Goal: Information Seeking & Learning: Compare options

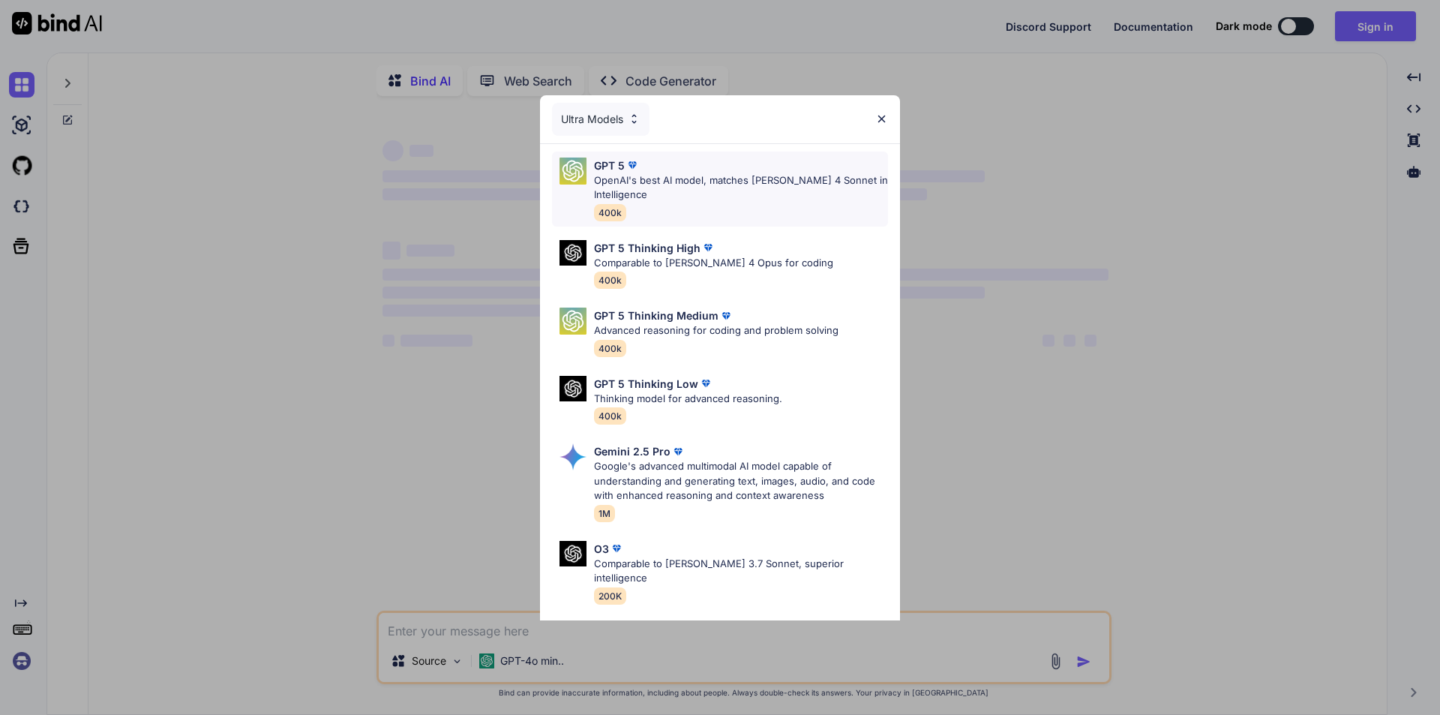
type textarea "x"
click at [630, 125] on div "Ultra Models" at bounding box center [600, 119] width 97 height 33
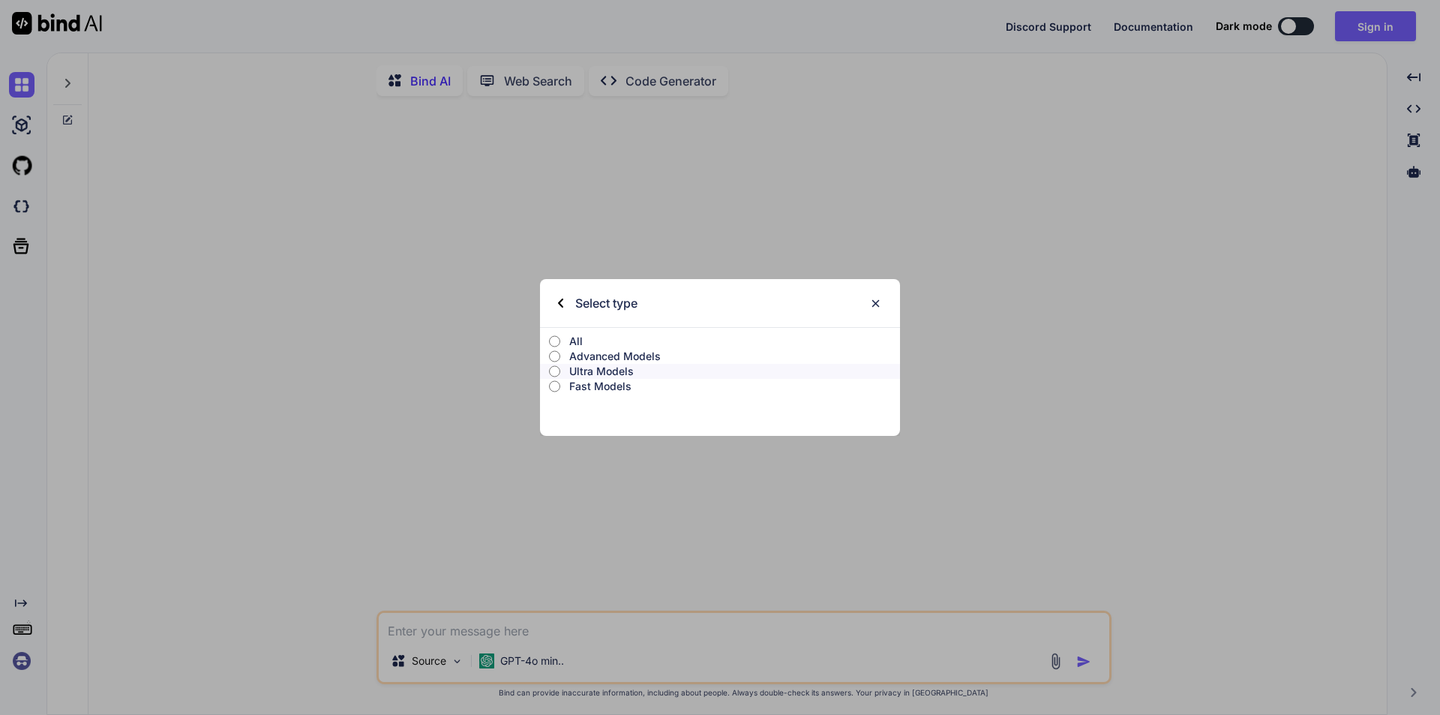
click at [571, 341] on p "All" at bounding box center [734, 341] width 331 height 15
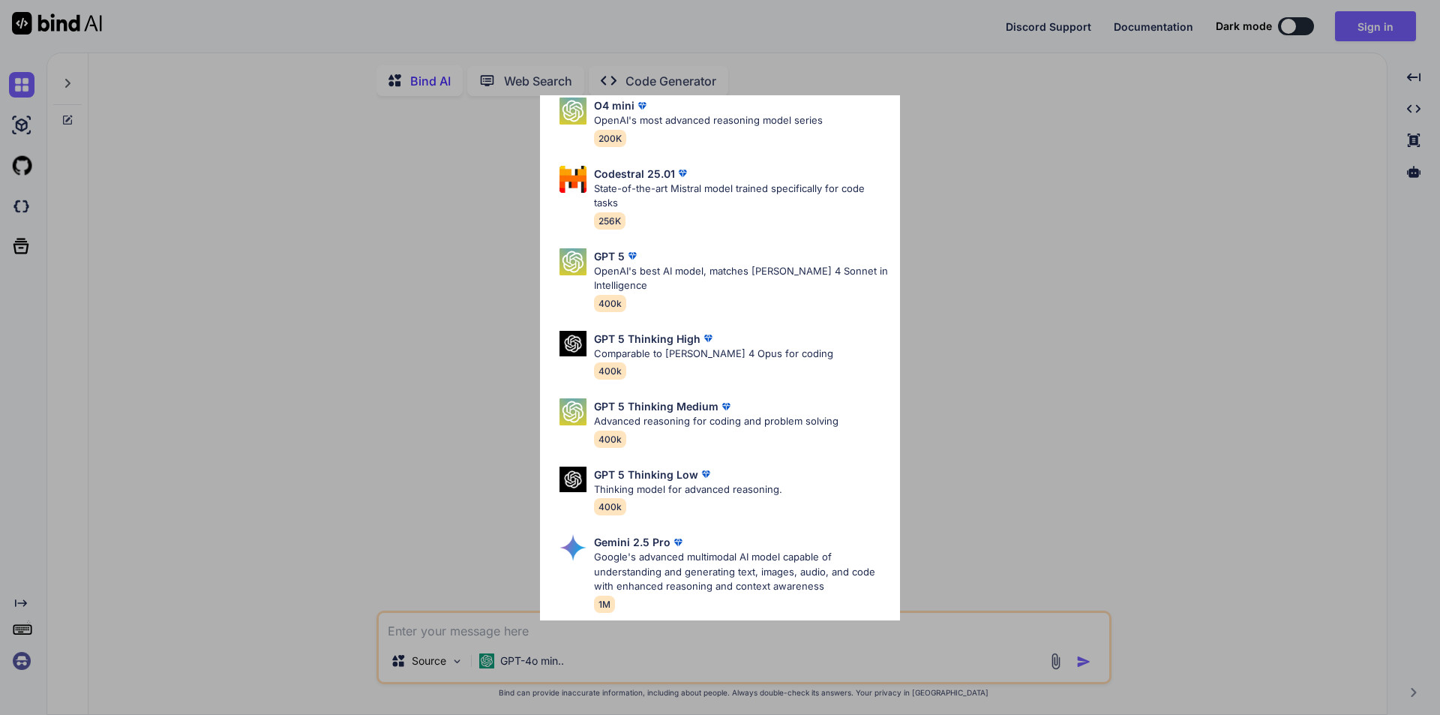
scroll to position [225, 0]
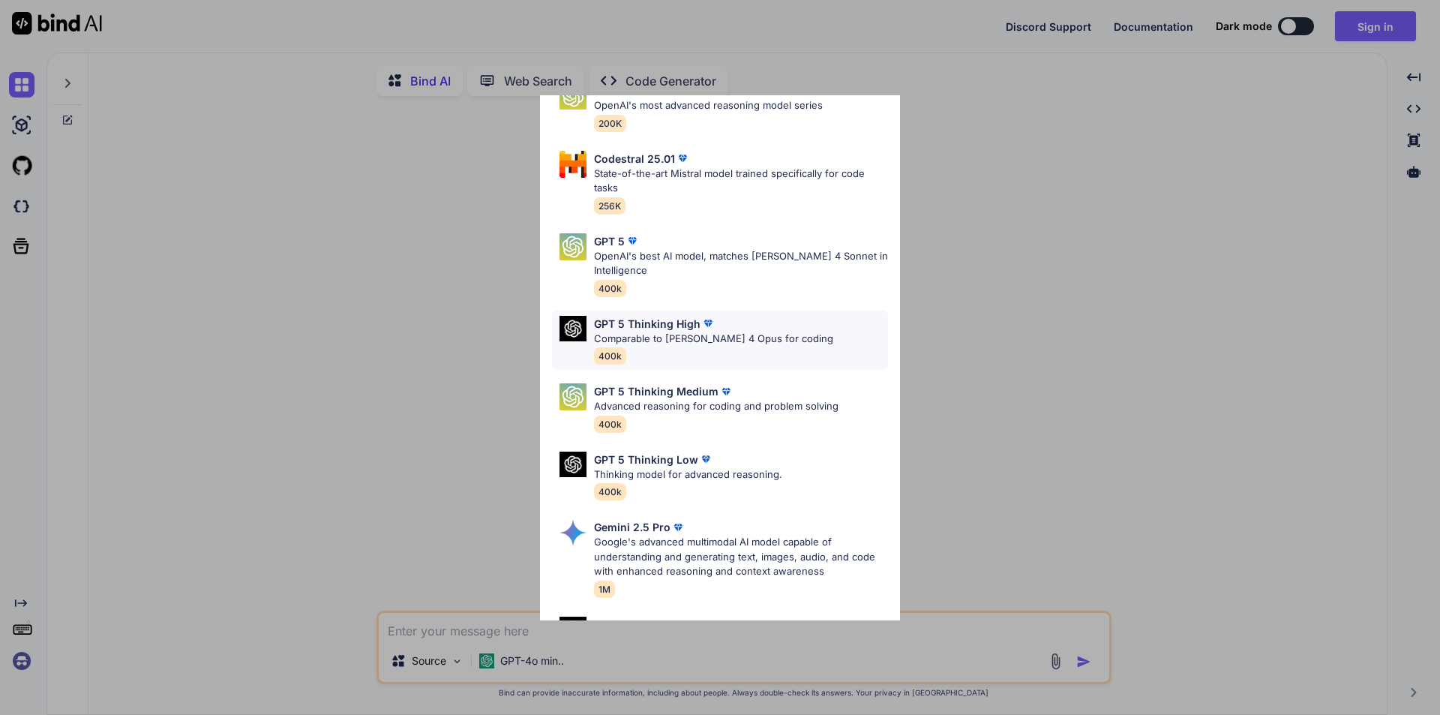
click at [771, 347] on div "GPT 5 Thinking High Comparable to [PERSON_NAME] 4 Opus for coding 400k" at bounding box center [713, 340] width 239 height 49
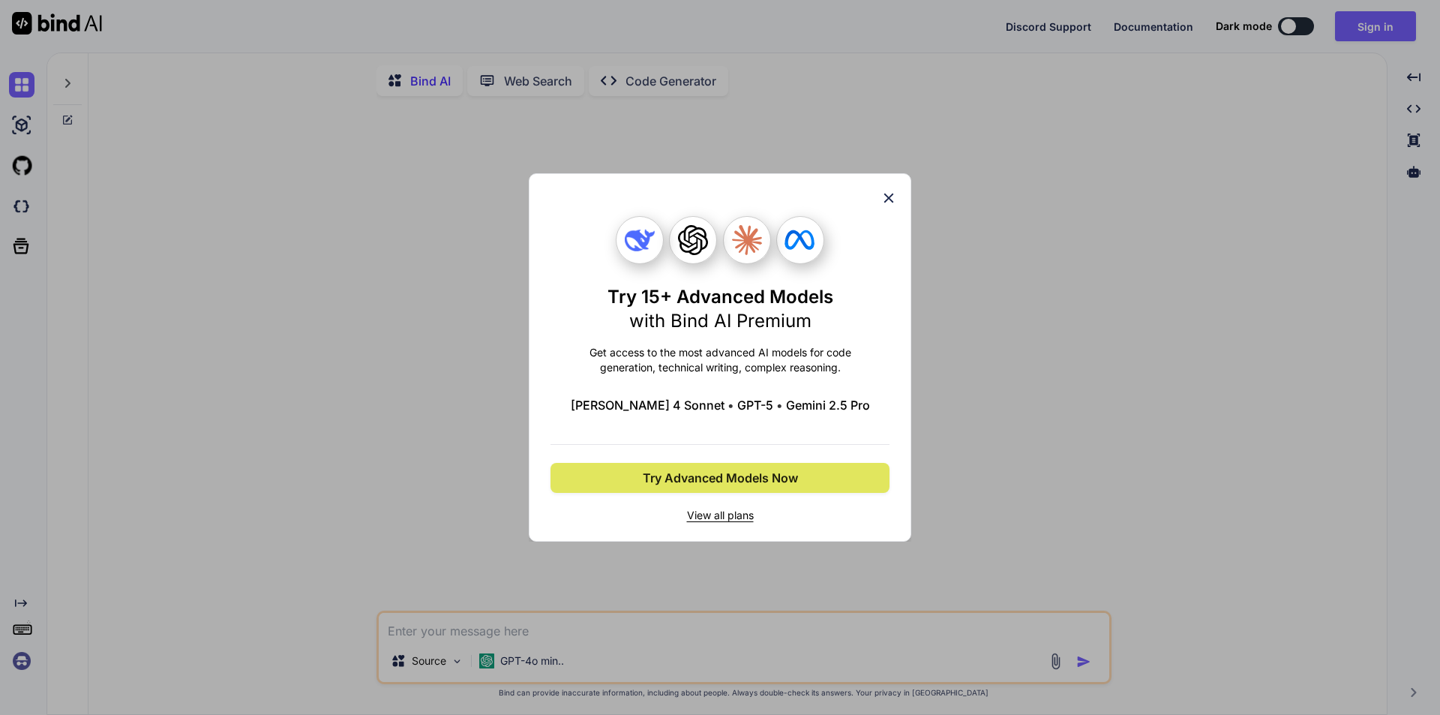
click at [755, 482] on span "Try Advanced Models Now" at bounding box center [720, 478] width 155 height 18
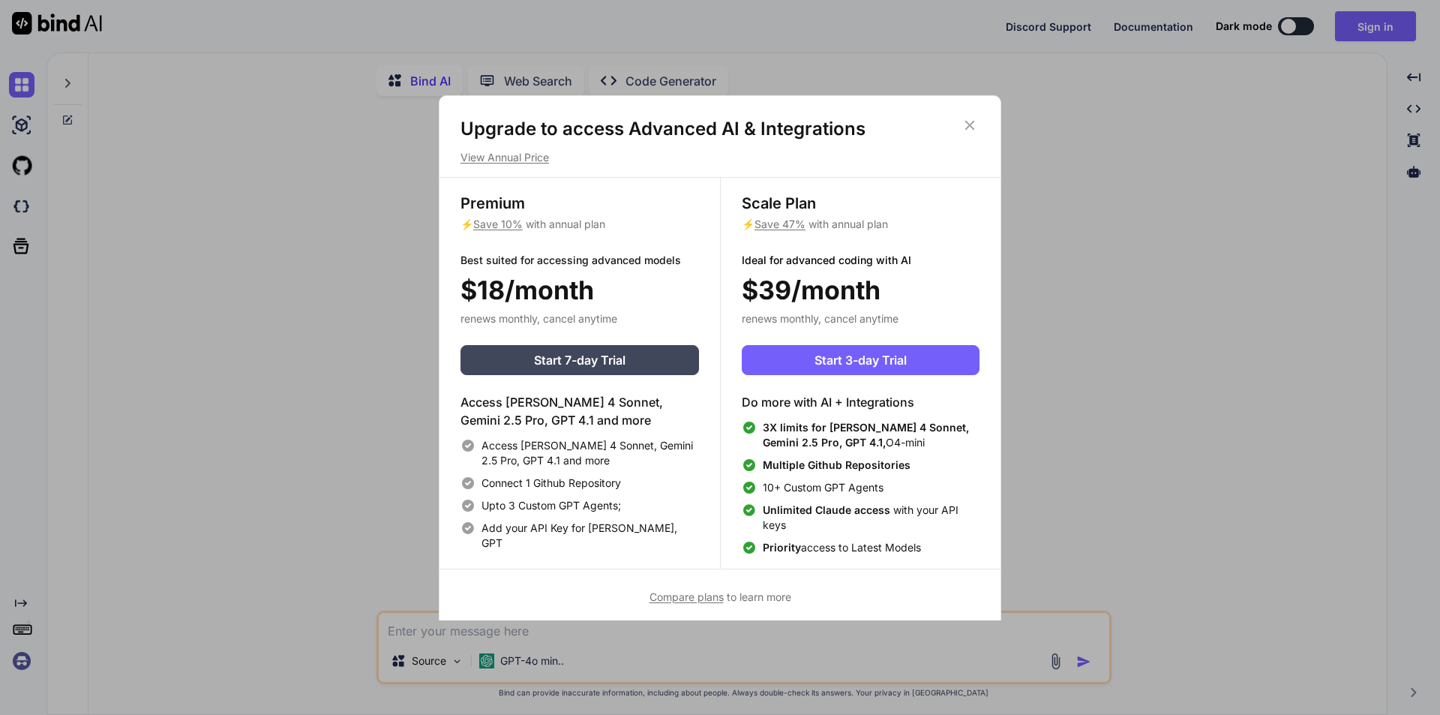
click at [965, 125] on icon at bounding box center [969, 125] width 16 height 16
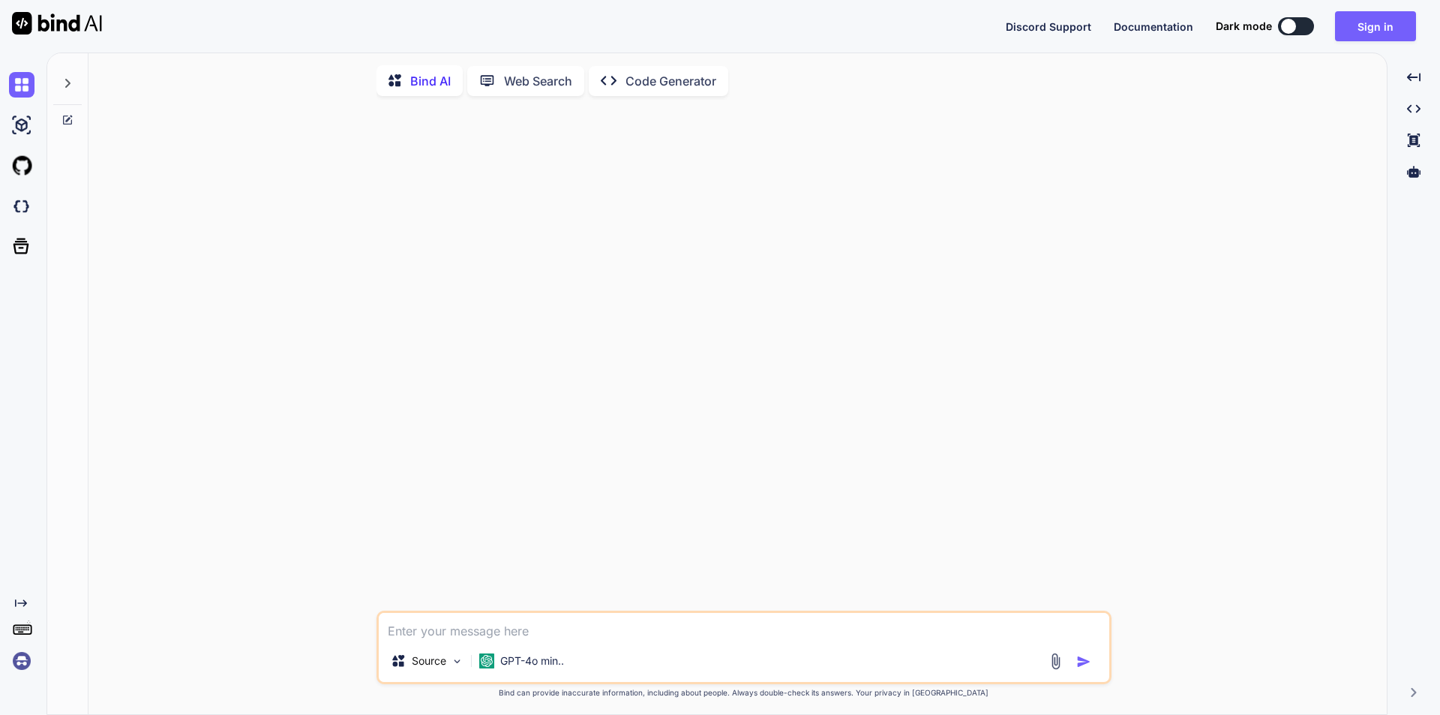
click at [898, 229] on div at bounding box center [745, 359] width 732 height 502
click at [1291, 29] on div at bounding box center [1288, 26] width 15 height 15
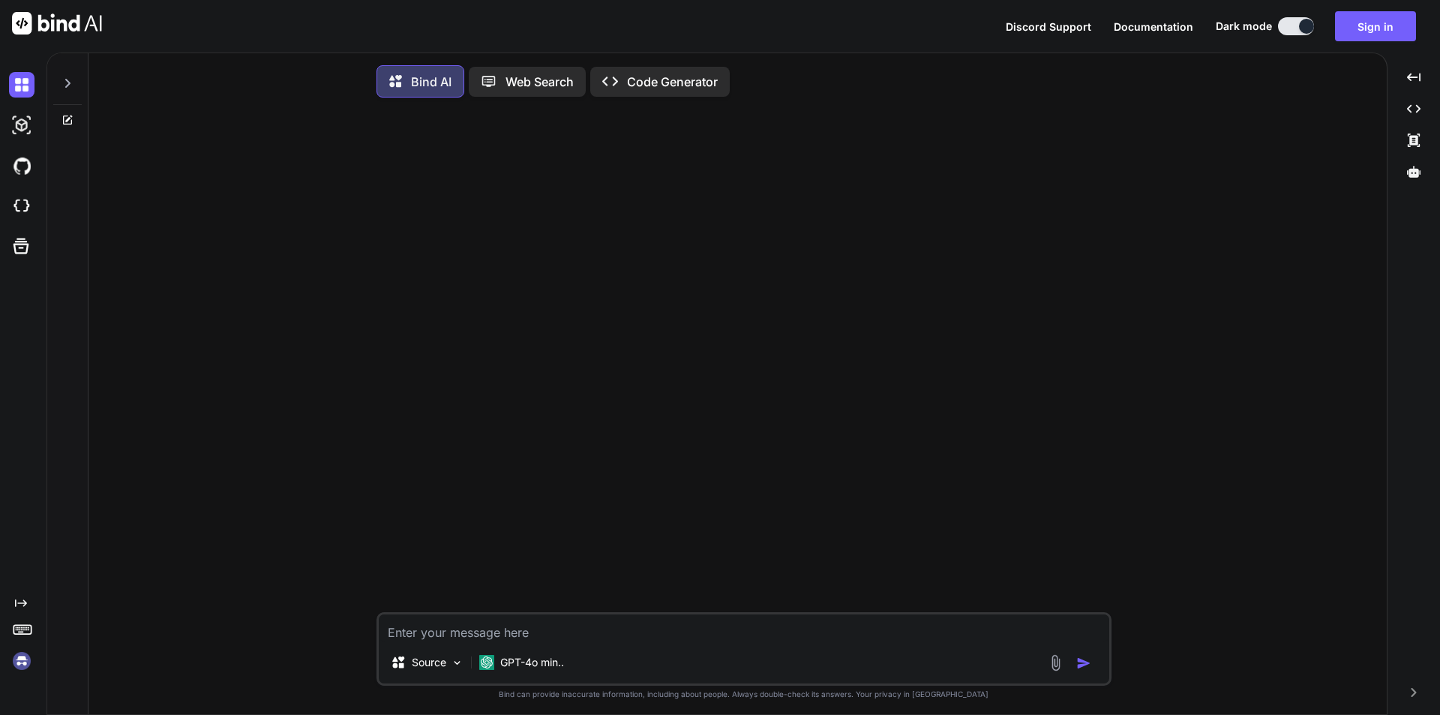
click at [66, 84] on icon at bounding box center [67, 83] width 12 height 12
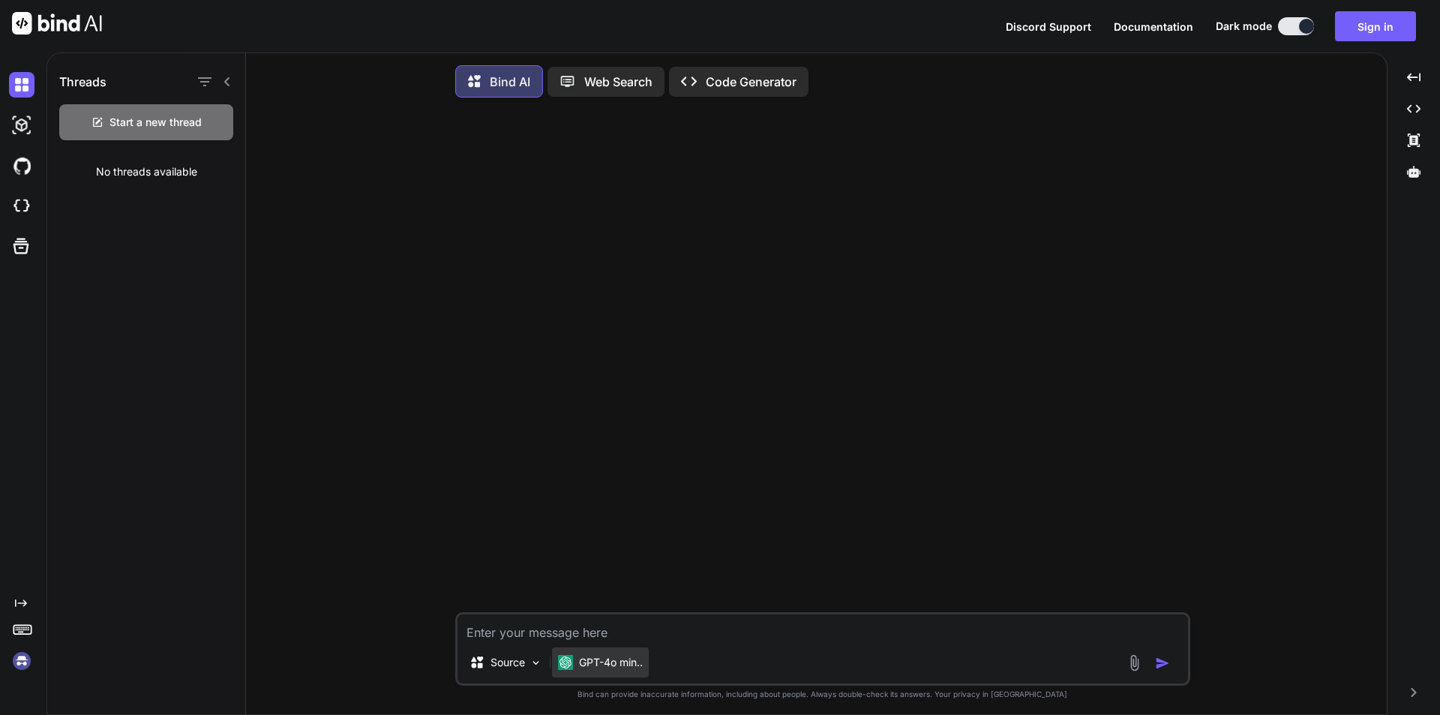
click at [609, 670] on p "GPT-4o min.." at bounding box center [611, 662] width 64 height 15
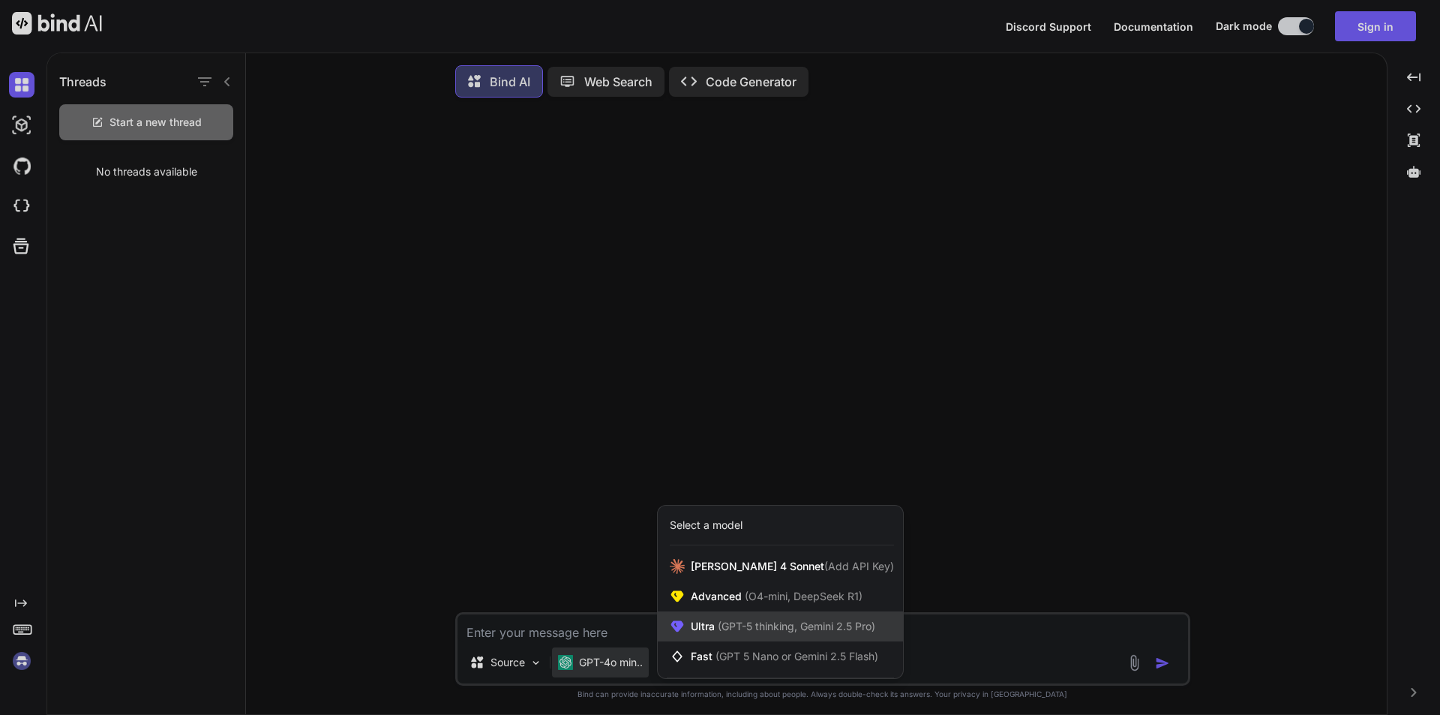
click at [820, 641] on div "Ultra (GPT-5 thinking, Gemini 2.5 Pro)" at bounding box center [780, 626] width 245 height 30
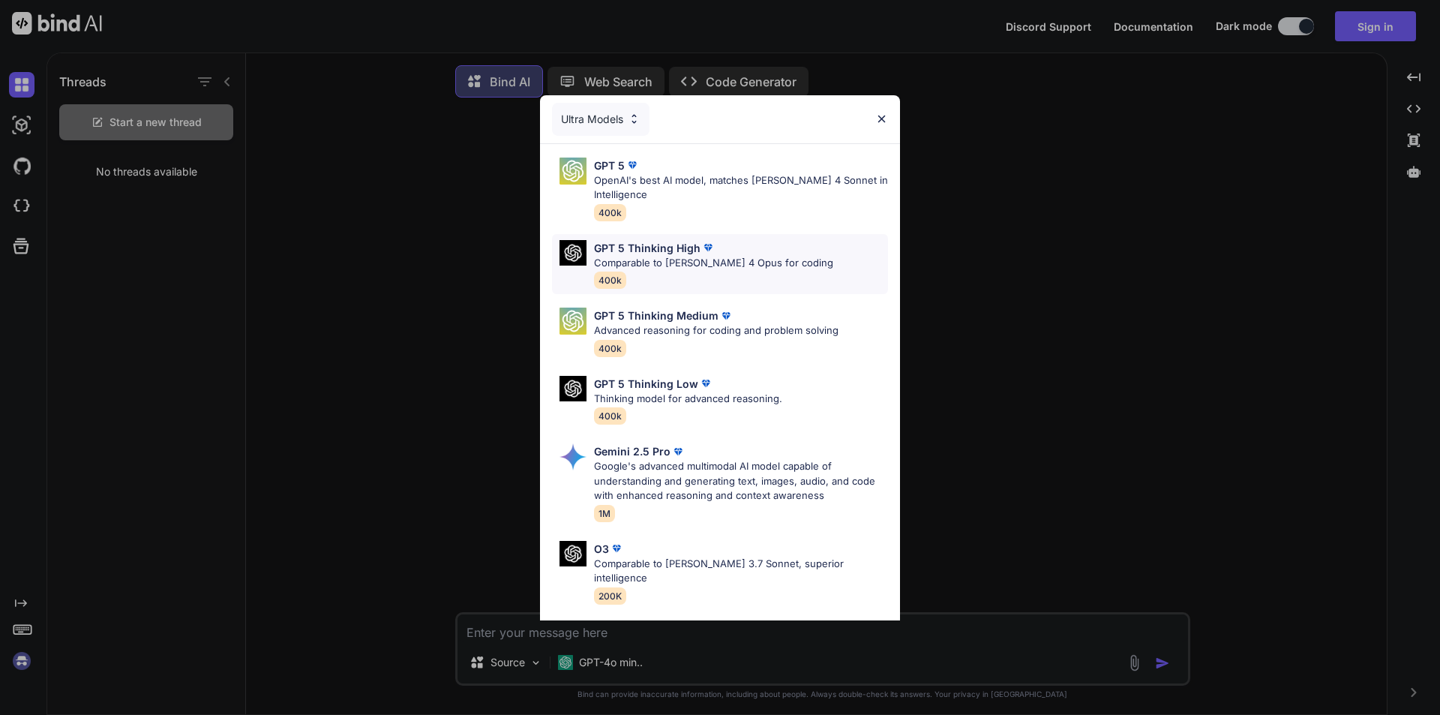
click at [751, 265] on p "Comparable to [PERSON_NAME] 4 Opus for coding" at bounding box center [713, 263] width 239 height 15
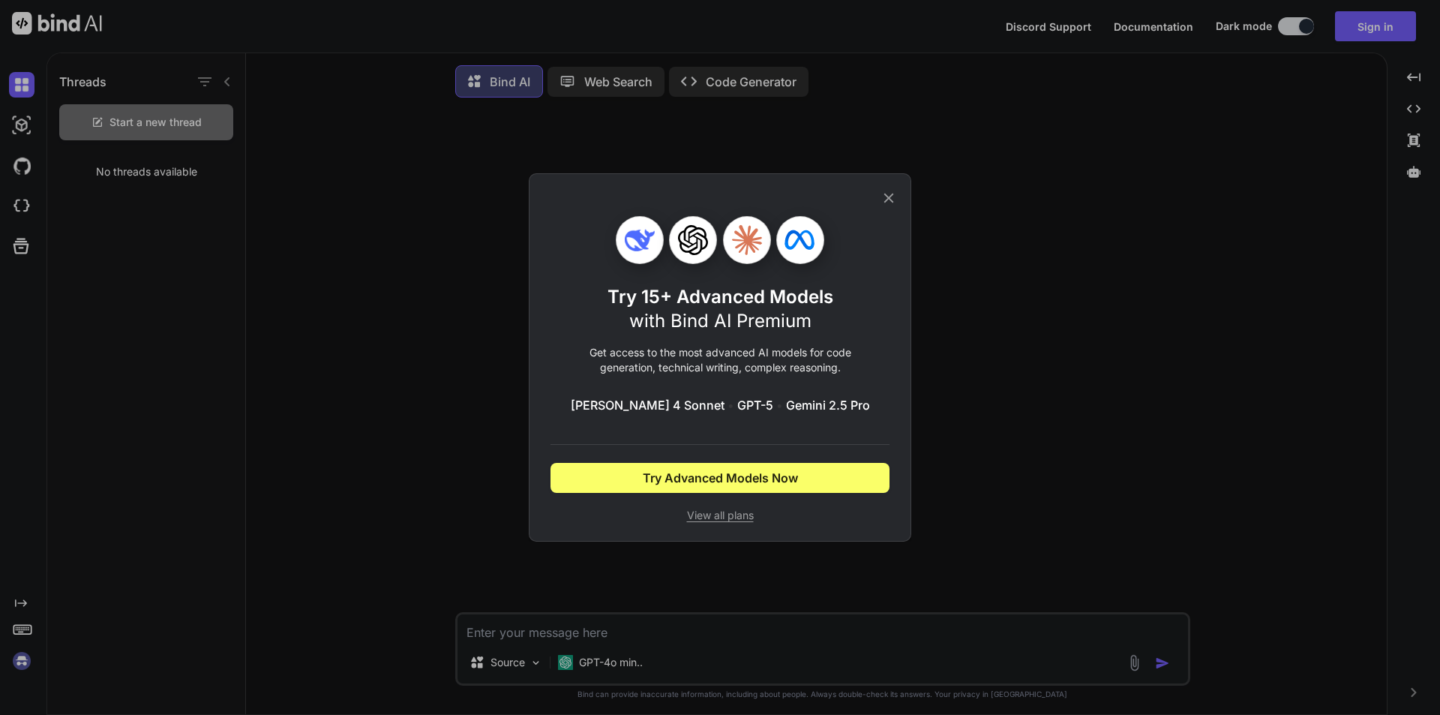
click at [730, 520] on span "View all plans" at bounding box center [719, 515] width 339 height 15
click at [883, 200] on icon at bounding box center [888, 198] width 16 height 16
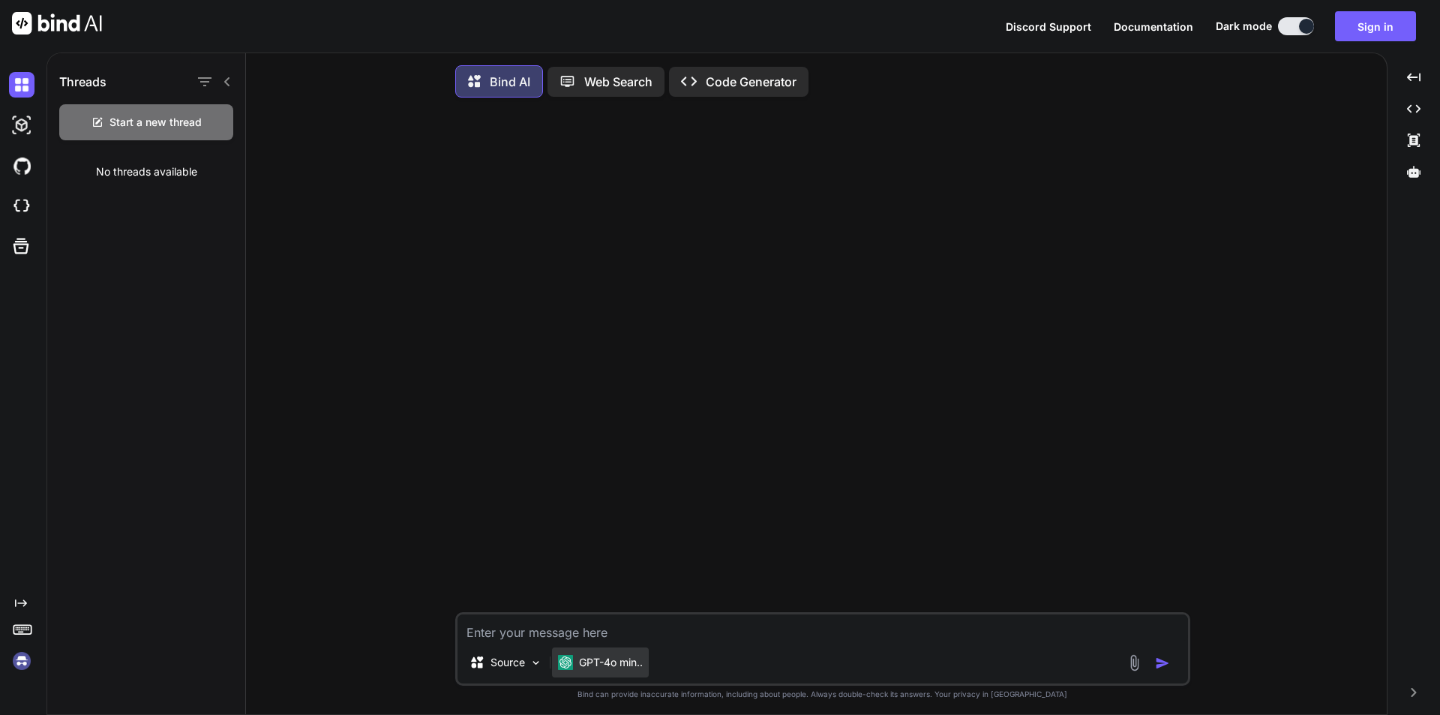
click at [619, 668] on p "GPT-4o min.." at bounding box center [611, 662] width 64 height 15
